Goal: Task Accomplishment & Management: Manage account settings

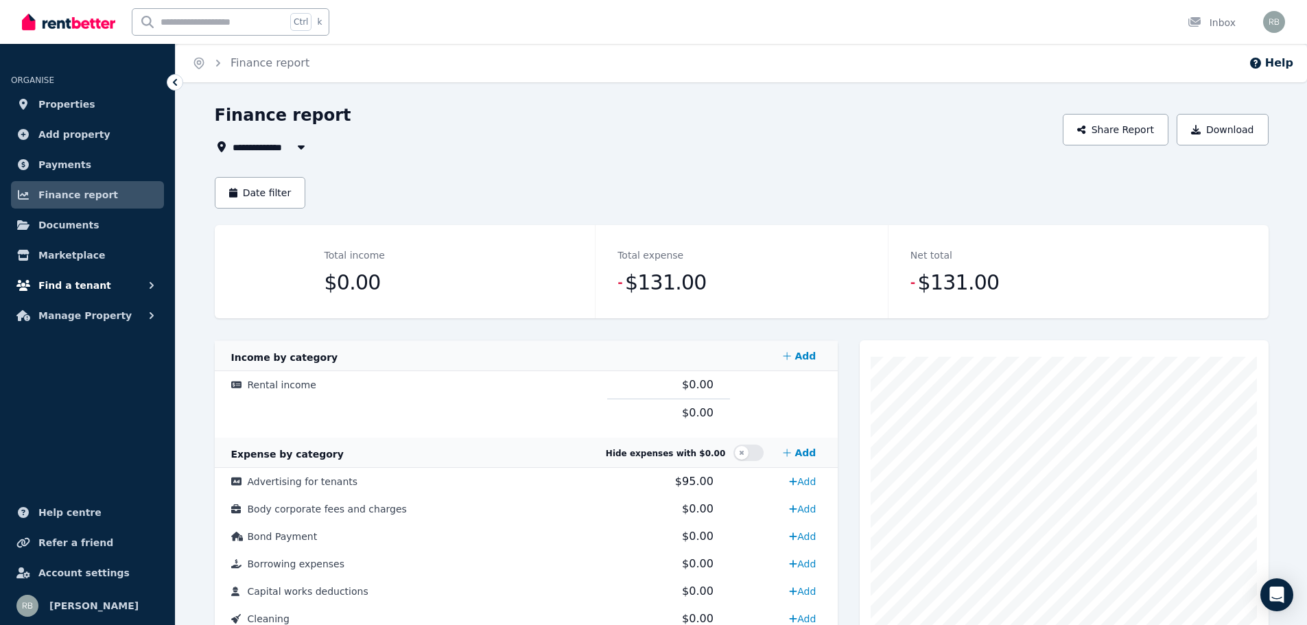
click at [64, 290] on span "Find a tenant" at bounding box center [74, 285] width 73 height 16
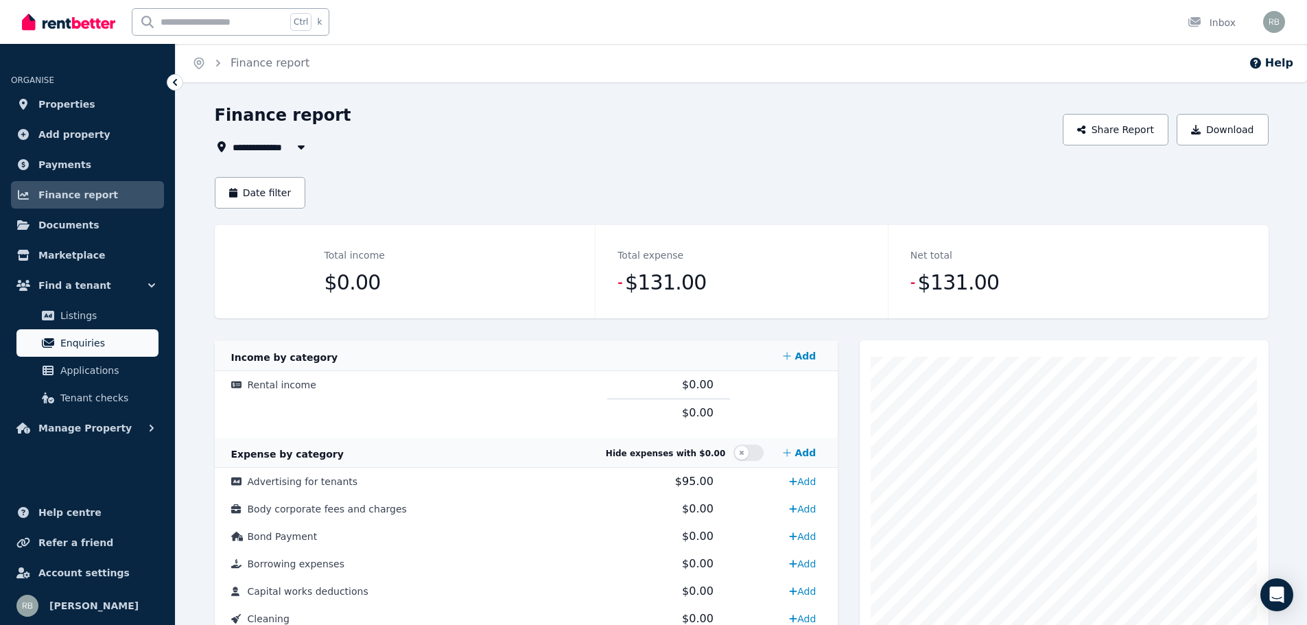
click at [78, 346] on span "Enquiries" at bounding box center [106, 343] width 93 height 16
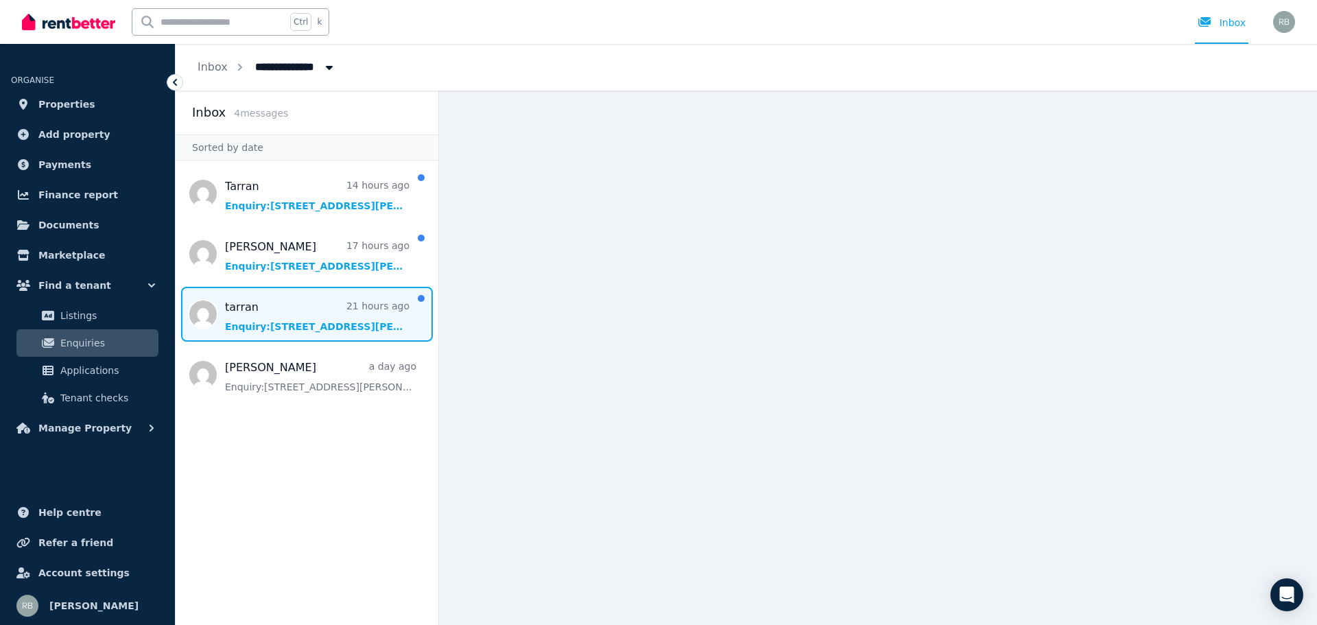
click at [277, 324] on span "Message list" at bounding box center [307, 314] width 263 height 55
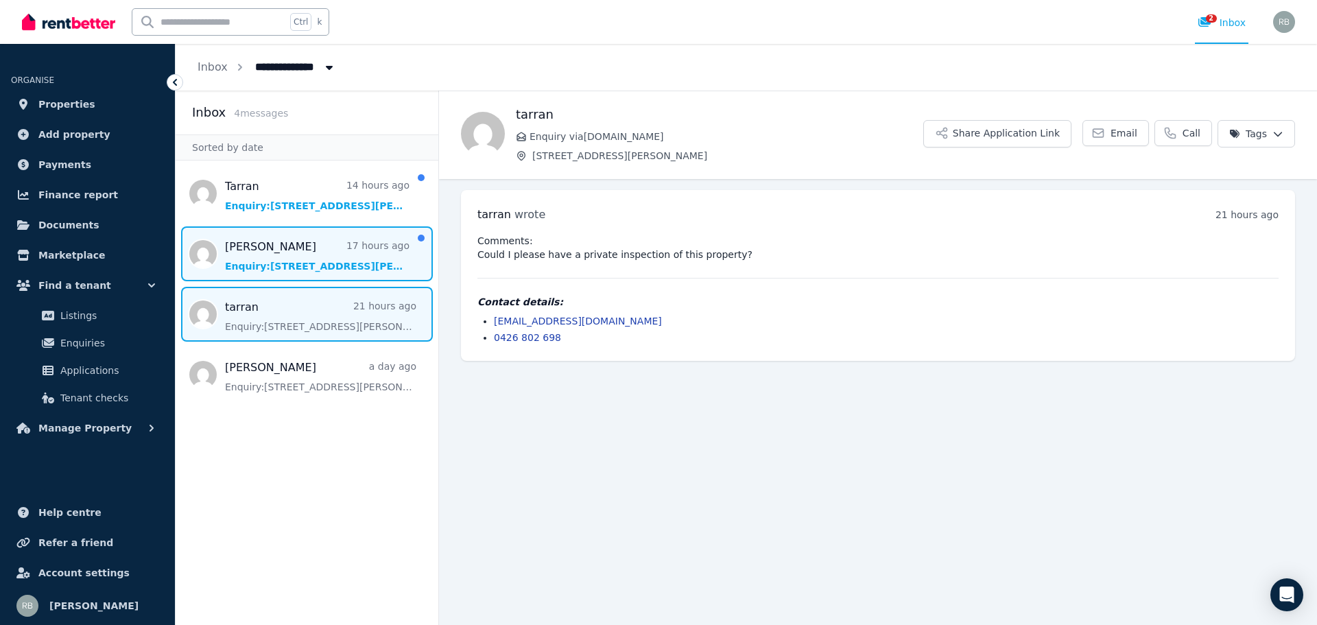
click at [311, 252] on span "Message list" at bounding box center [307, 253] width 263 height 55
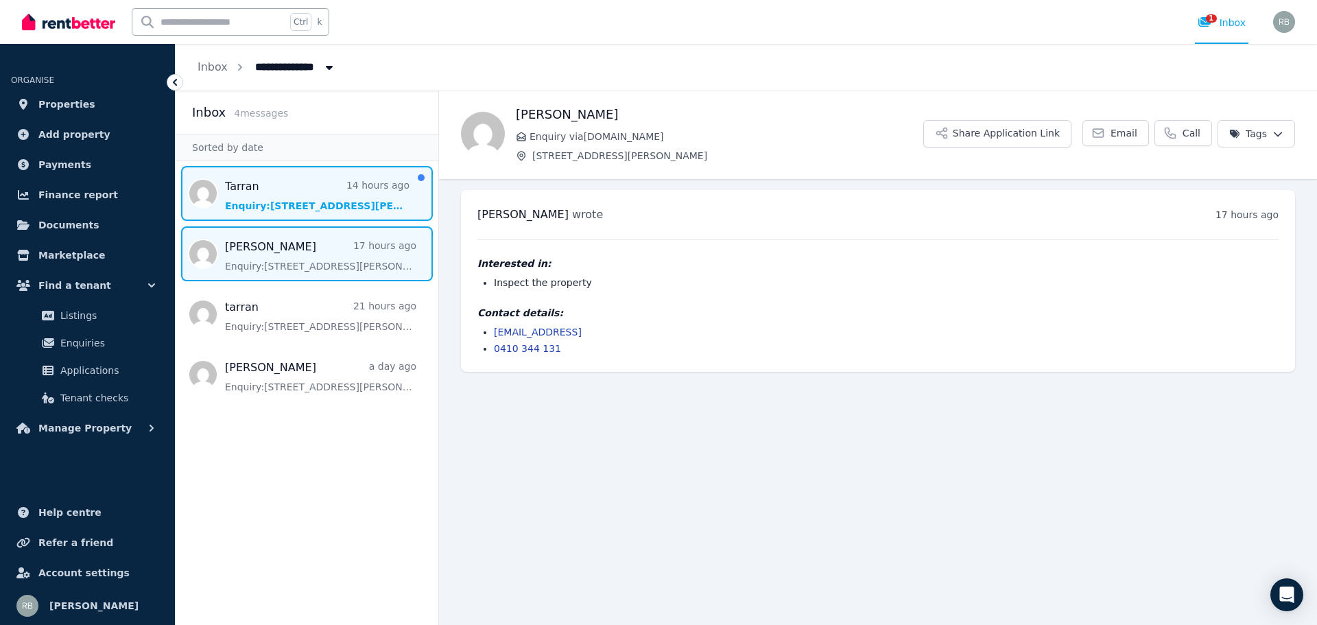
click at [299, 185] on span "Message list" at bounding box center [307, 193] width 263 height 55
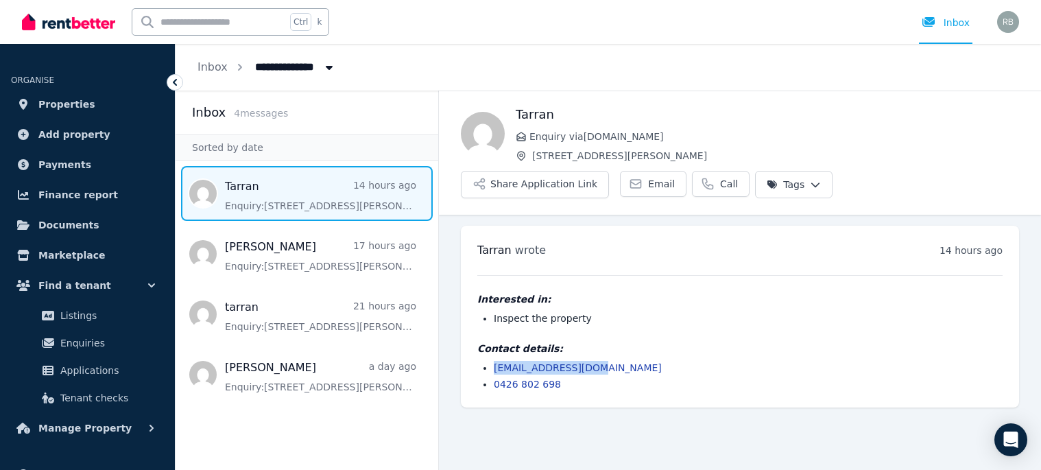
drag, startPoint x: 596, startPoint y: 332, endPoint x: 495, endPoint y: 338, distance: 100.3
click at [495, 361] on li "[EMAIL_ADDRESS][DOMAIN_NAME]" at bounding box center [748, 368] width 509 height 14
copy link "[EMAIL_ADDRESS][DOMAIN_NAME]"
drag, startPoint x: 532, startPoint y: 157, endPoint x: 658, endPoint y: 154, distance: 125.6
click at [658, 154] on span "[STREET_ADDRESS][PERSON_NAME]" at bounding box center [775, 156] width 487 height 14
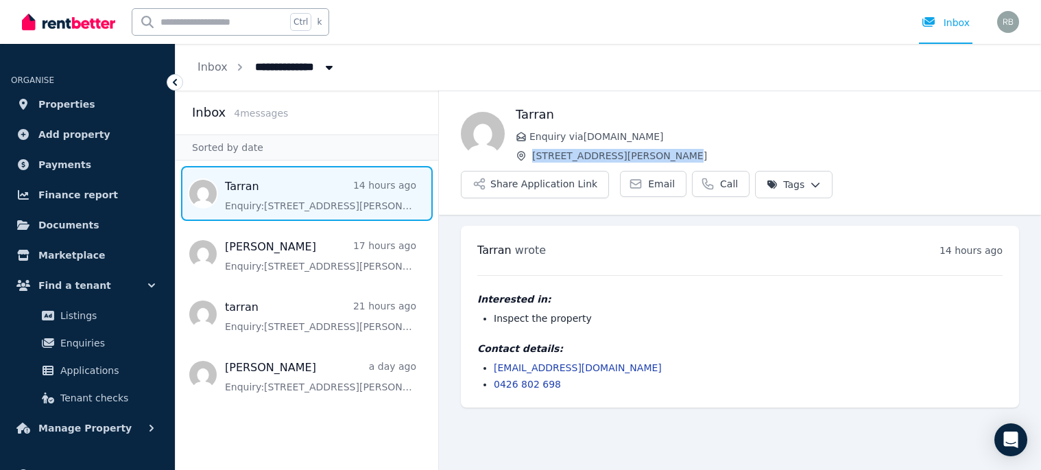
copy span "[STREET_ADDRESS][PERSON_NAME]"
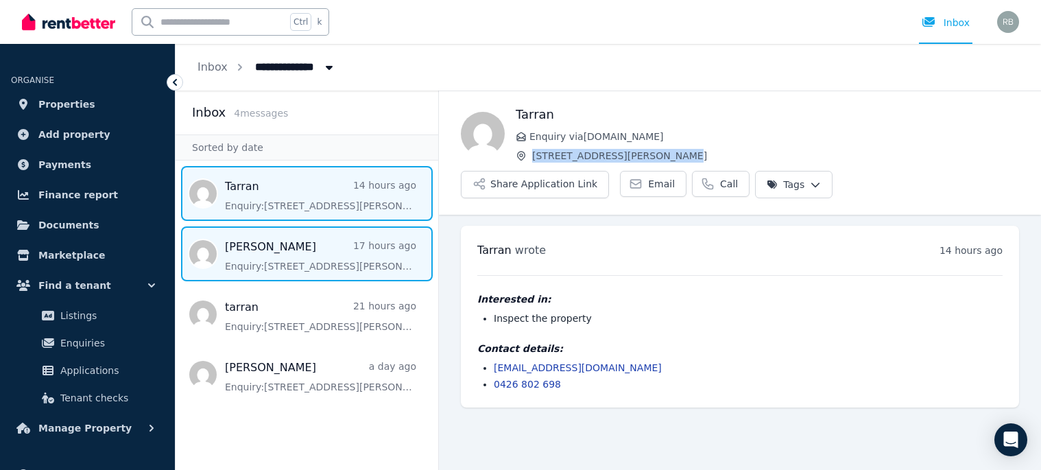
click at [266, 256] on span "Message list" at bounding box center [307, 253] width 263 height 55
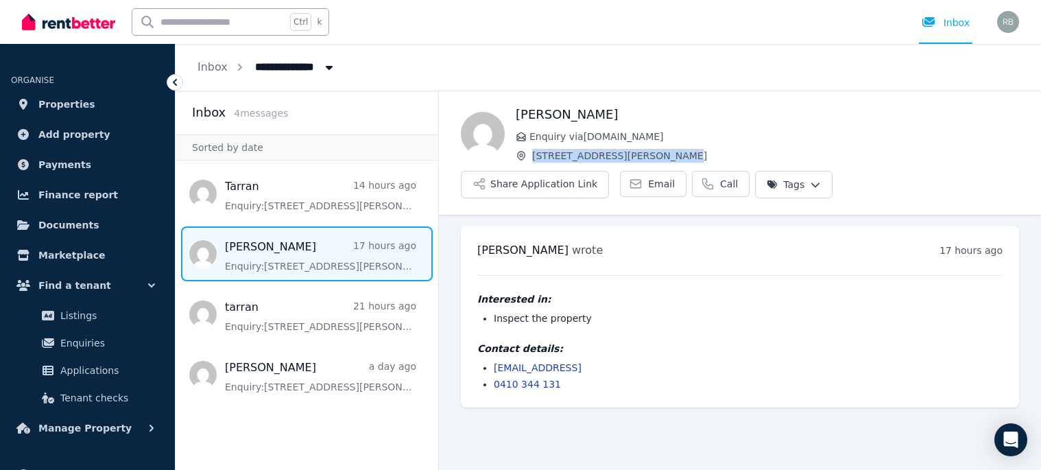
drag, startPoint x: 611, startPoint y: 333, endPoint x: 491, endPoint y: 337, distance: 120.1
click at [491, 361] on ul "[EMAIL_ADDRESS] 0410 344 131" at bounding box center [741, 376] width 526 height 30
copy link "[EMAIL_ADDRESS]"
drag, startPoint x: 534, startPoint y: 156, endPoint x: 655, endPoint y: 156, distance: 120.8
click at [655, 156] on span "[STREET_ADDRESS][PERSON_NAME]" at bounding box center [775, 156] width 487 height 14
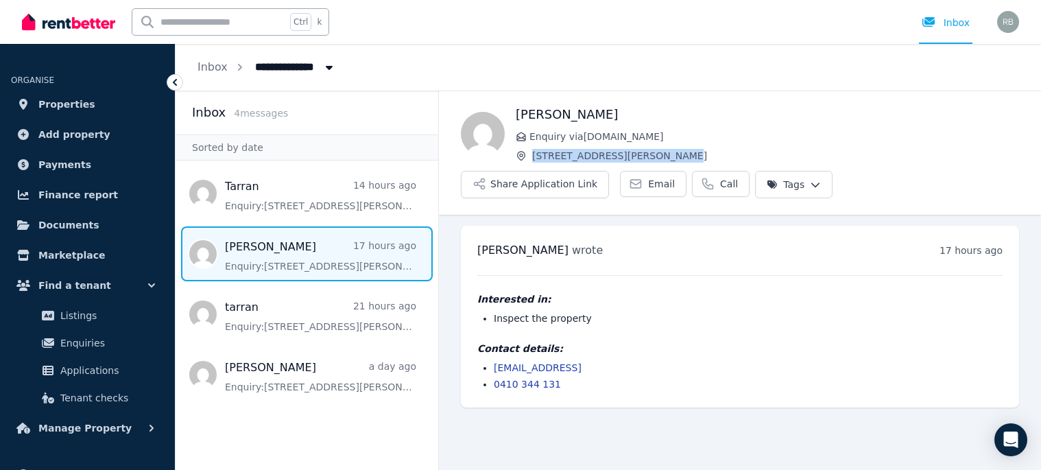
copy span "[STREET_ADDRESS][PERSON_NAME]"
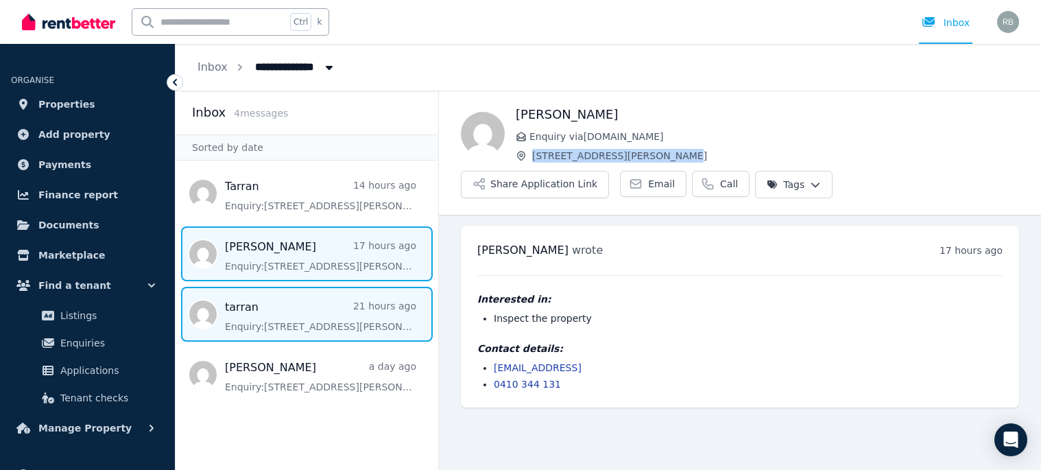
click at [274, 310] on span "Message list" at bounding box center [307, 314] width 263 height 55
